Goal: Check status: Verify the current state of an ongoing process or item

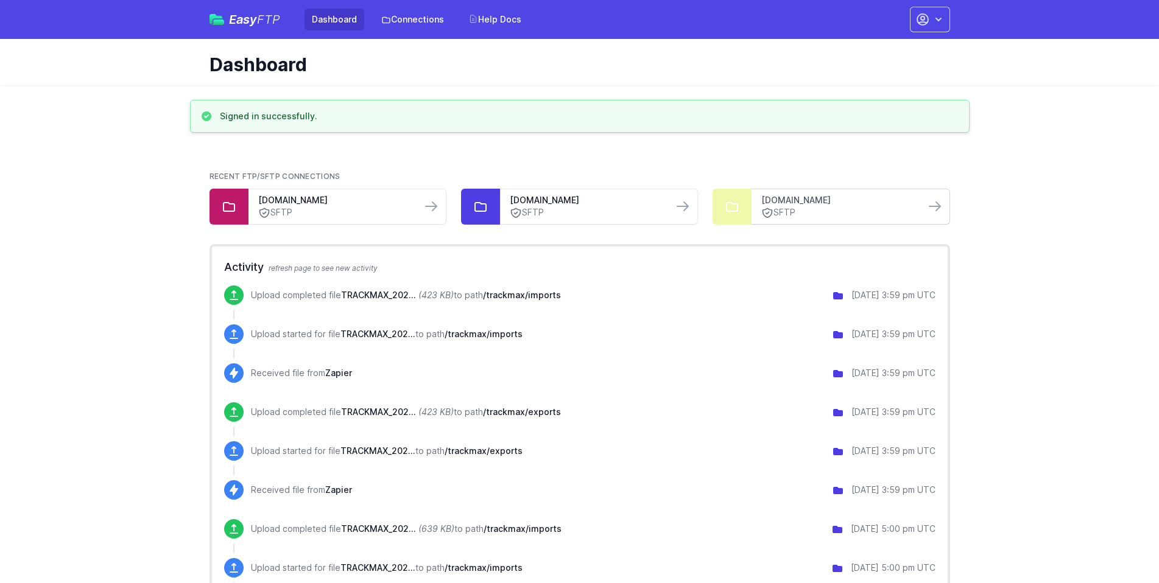
click at [833, 205] on link "[DOMAIN_NAME]" at bounding box center [837, 200] width 153 height 12
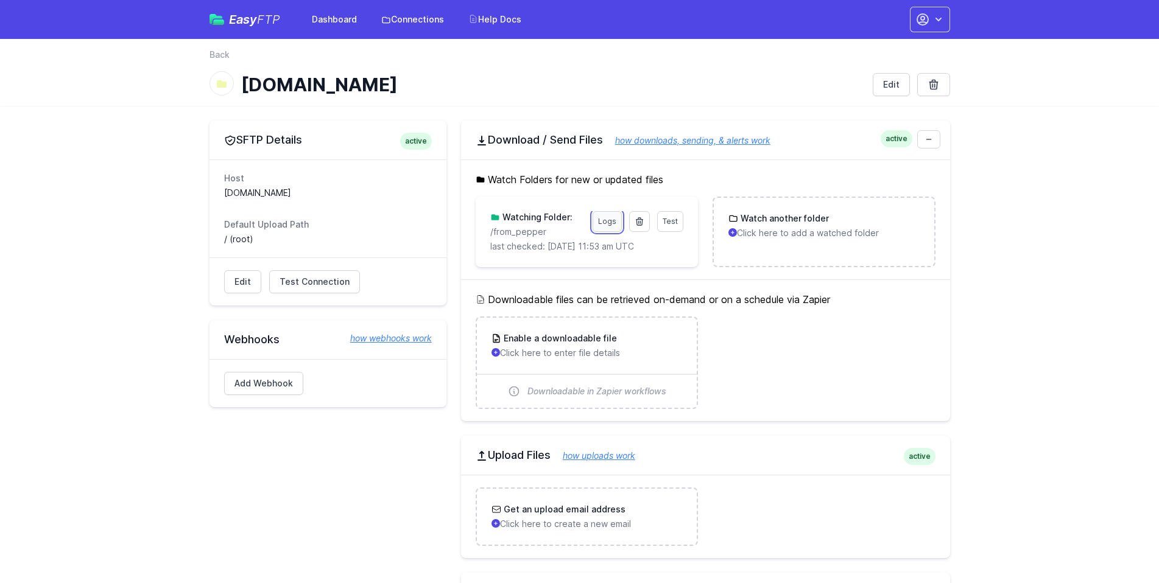
click at [597, 214] on link "Logs" at bounding box center [607, 221] width 29 height 21
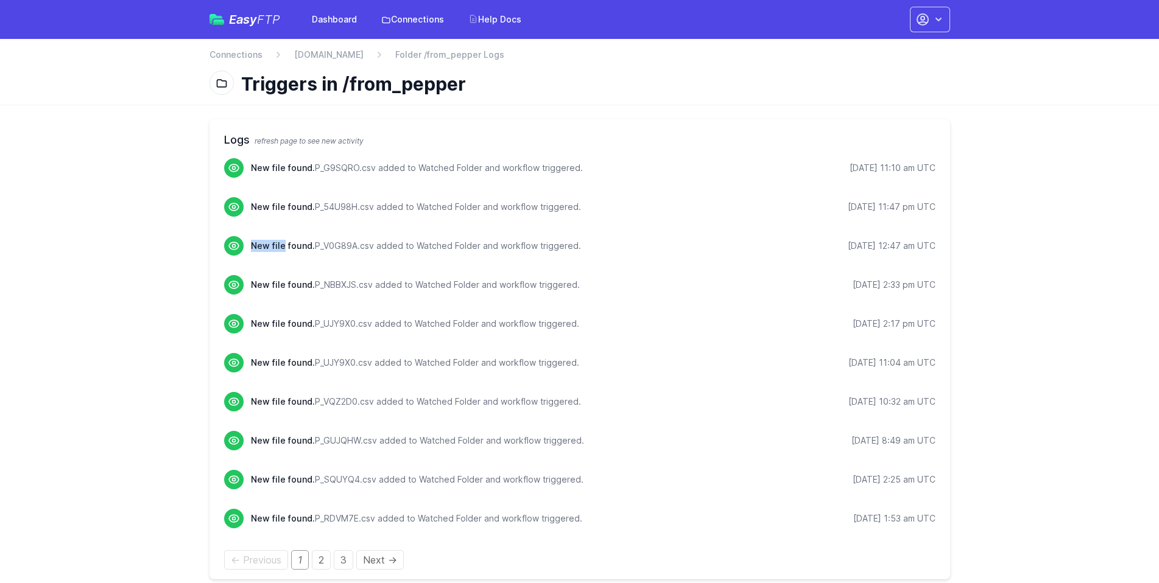
drag, startPoint x: 252, startPoint y: 244, endPoint x: 283, endPoint y: 243, distance: 30.5
click at [283, 243] on span "New file found." at bounding box center [283, 246] width 64 height 10
drag, startPoint x: 250, startPoint y: 167, endPoint x: 935, endPoint y: 256, distance: 690.9
click at [935, 256] on ul "New file found. P_G9SQRO.csv added to Watched Folder and workflow triggered. 10…" at bounding box center [579, 353] width 711 height 390
copy ul "New file found. P_G9SQRO.csv added to Watched Folder and workflow triggered. 10…"
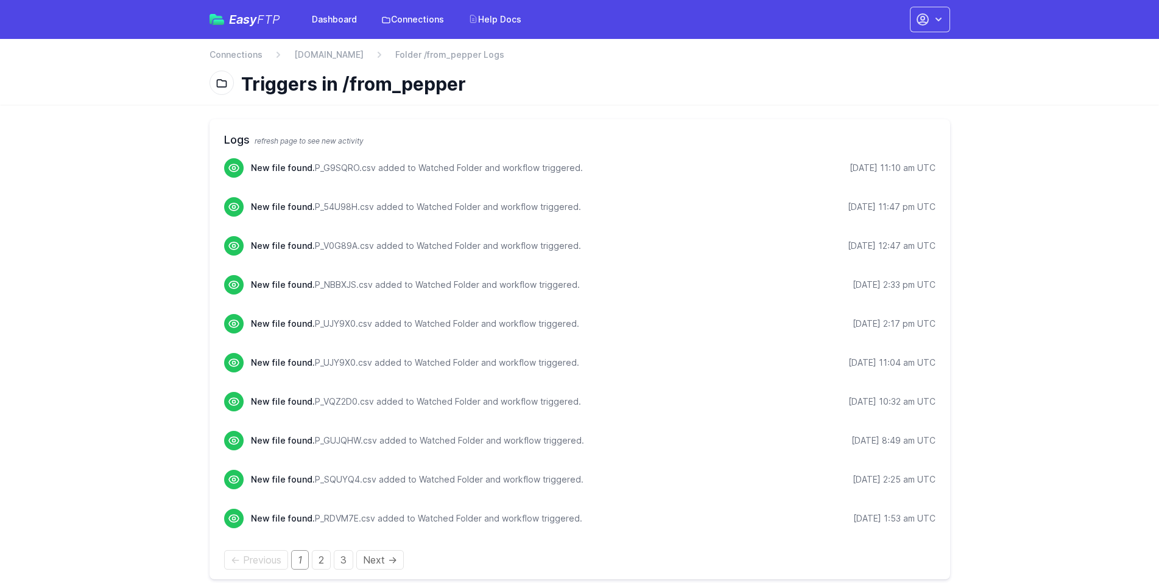
click at [142, 169] on main "Logs refresh page to see new activity New file found. P_G9SQRO.csv added to Wat…" at bounding box center [579, 350] width 1159 height 490
click at [940, 19] on icon "button" at bounding box center [938, 19] width 12 height 12
click at [855, 141] on link "Sign out" at bounding box center [891, 138] width 117 height 22
